Goal: Task Accomplishment & Management: Manage account settings

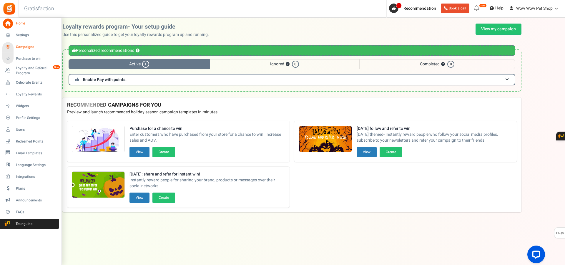
click at [24, 47] on span "Campaigns" at bounding box center [36, 46] width 41 height 5
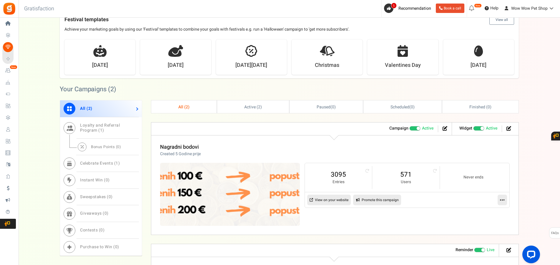
scroll to position [210, 0]
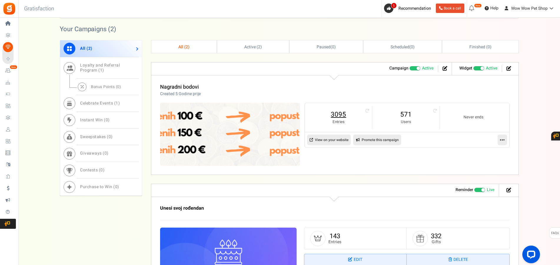
click at [334, 113] on link "3095" at bounding box center [338, 114] width 55 height 9
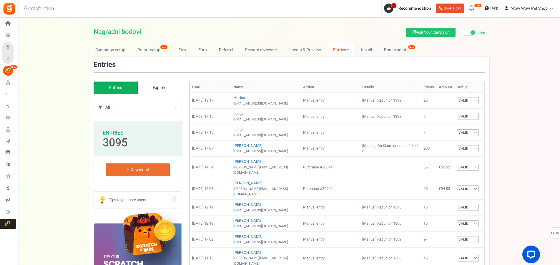
click at [105, 100] on select "All Manual entry Subscribe to our mailing list Pretplati se na našu listu promo…" at bounding box center [143, 107] width 76 height 15
select select "239632"
click option "Sudjeluj u našem poboljšanju" at bounding box center [0, 0] width 0 height 0
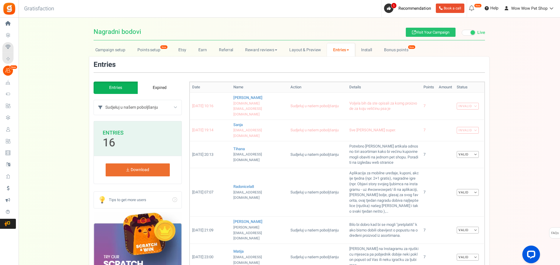
click at [105, 100] on select "All Manual entry Subscribe to our mailing list Pretplati se na našu listu promo…" at bounding box center [143, 107] width 76 height 15
select select
click option "All" at bounding box center [0, 0] width 0 height 0
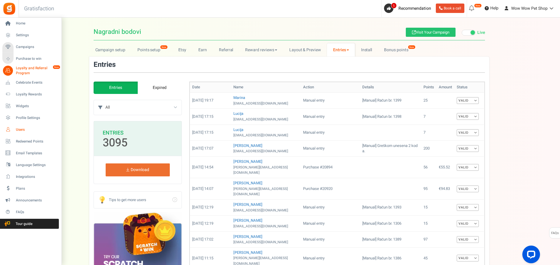
click at [21, 128] on span "Users" at bounding box center [36, 129] width 41 height 5
